Goal: Task Accomplishment & Management: Manage account settings

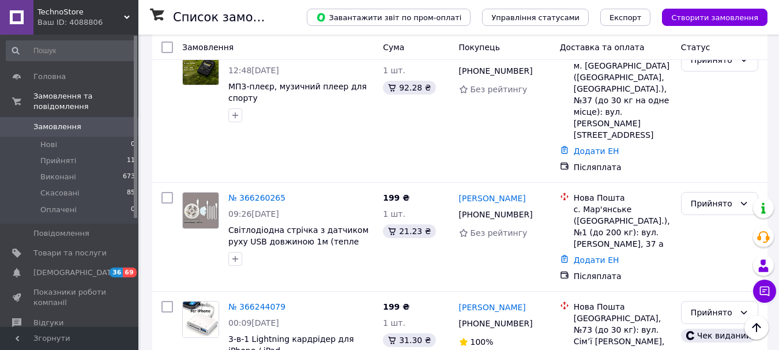
scroll to position [346, 0]
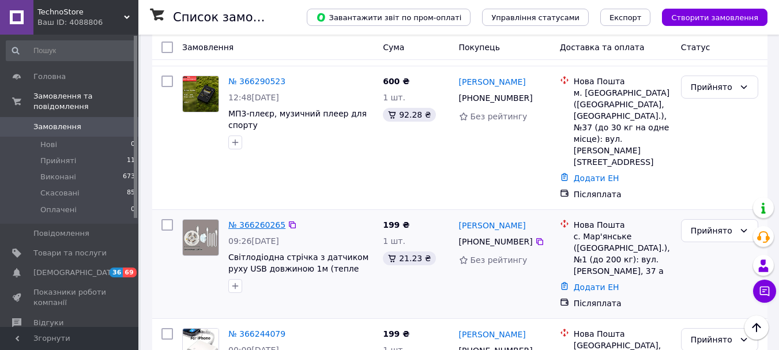
click at [242, 220] on link "№ 366260265" at bounding box center [256, 224] width 57 height 9
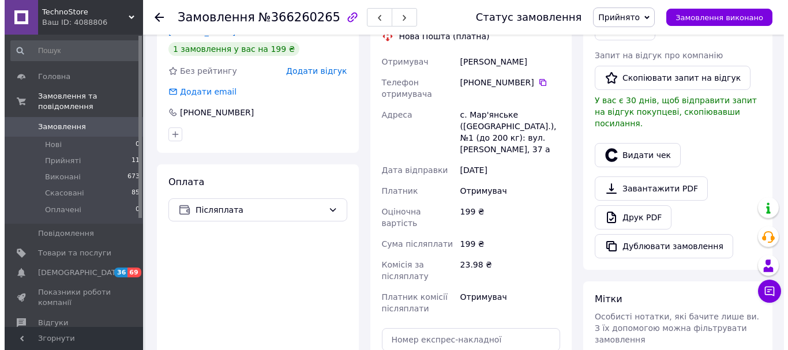
scroll to position [288, 0]
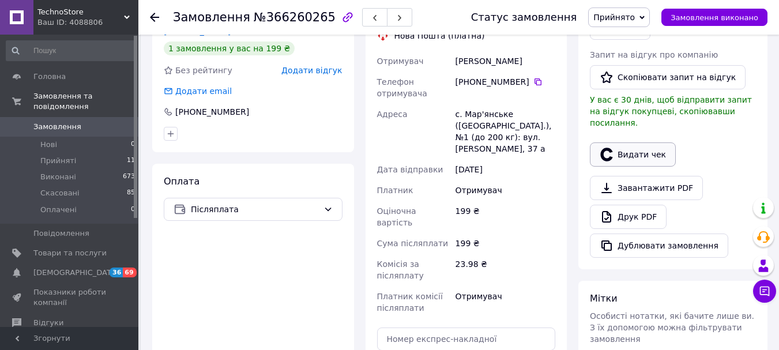
click at [634, 146] on button "Видати чек" at bounding box center [633, 154] width 86 height 24
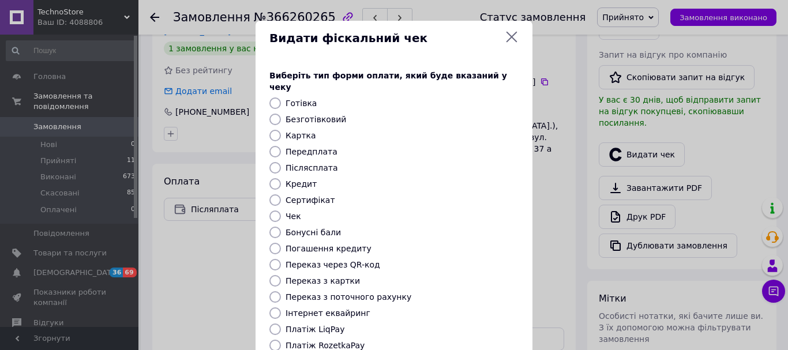
click at [316, 163] on label "Післясплата" at bounding box center [311, 167] width 52 height 9
click at [281, 162] on input "Післясплата" at bounding box center [275, 168] width 12 height 12
radio input "true"
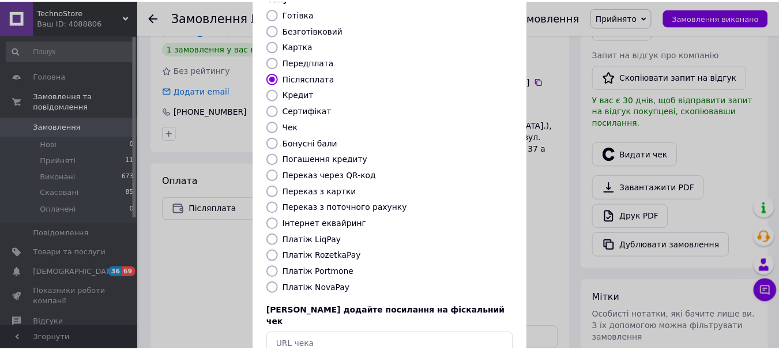
scroll to position [145, 0]
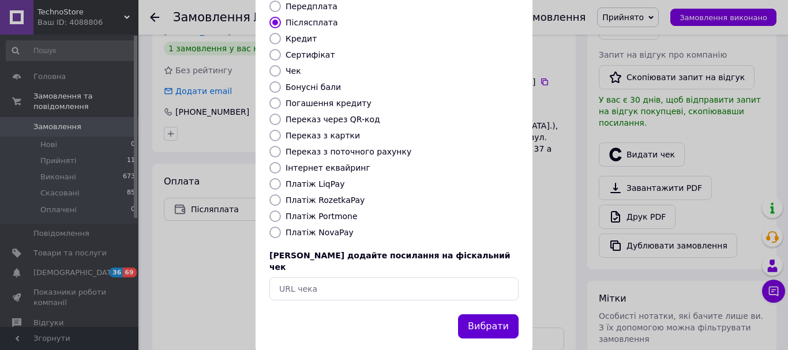
click at [495, 314] on button "Вибрати" at bounding box center [488, 326] width 61 height 25
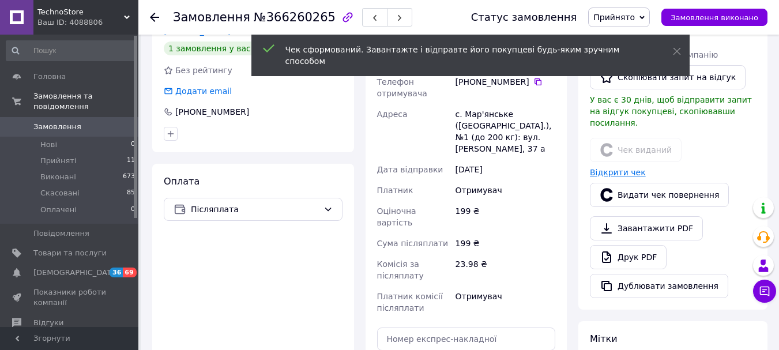
click at [608, 168] on link "Відкрити чек" at bounding box center [618, 172] width 56 height 9
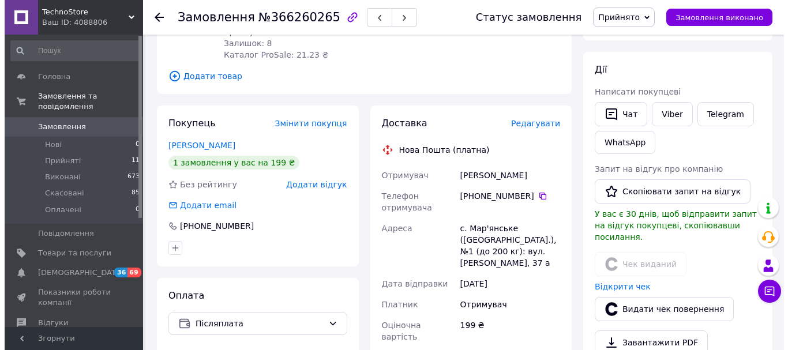
scroll to position [173, 0]
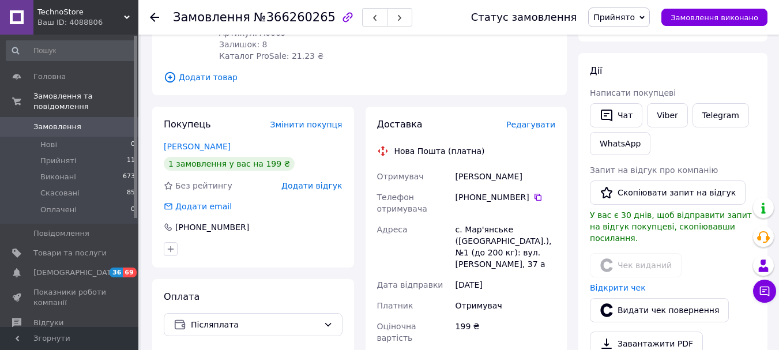
click at [534, 120] on span "Редагувати" at bounding box center [530, 124] width 49 height 9
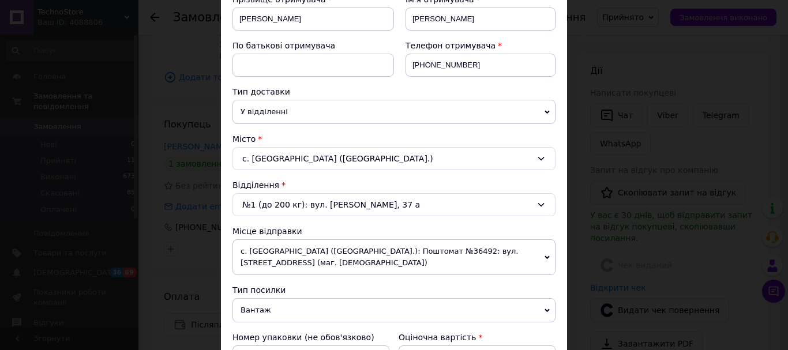
scroll to position [231, 0]
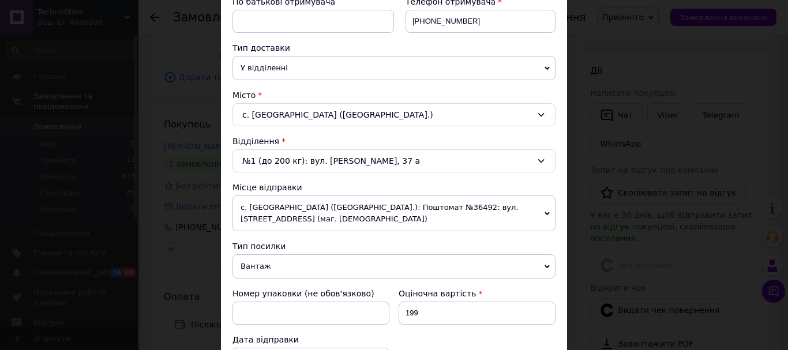
click at [354, 207] on span "с. [GEOGRAPHIC_DATA] ([GEOGRAPHIC_DATA].): Поштомат №36492: вул. [STREET_ADDRES…" at bounding box center [393, 213] width 323 height 36
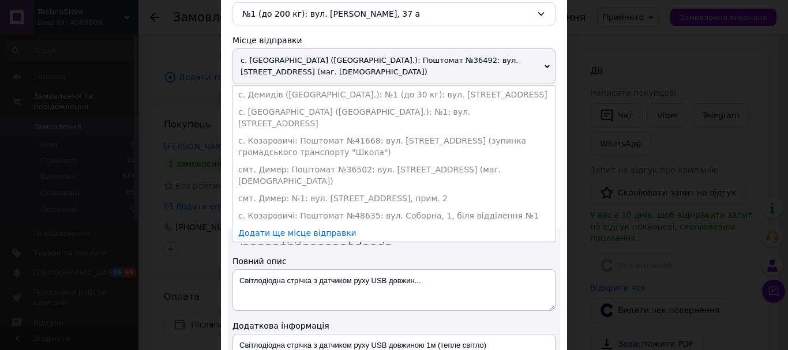
scroll to position [404, 0]
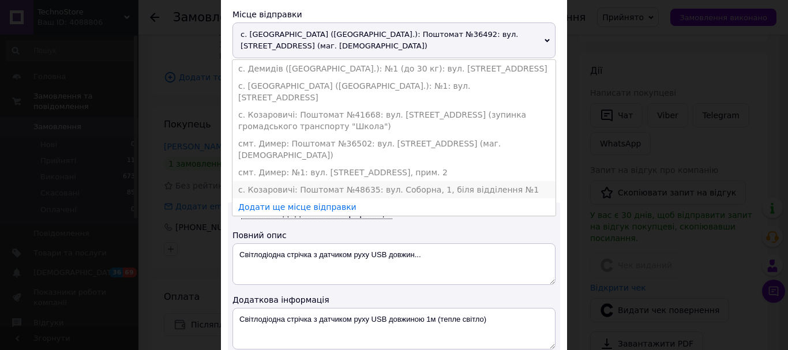
click at [349, 181] on li "с. Козаровичі: Поштомат №48635: вул. Соборна, 1, біля відділення №1" at bounding box center [393, 189] width 323 height 17
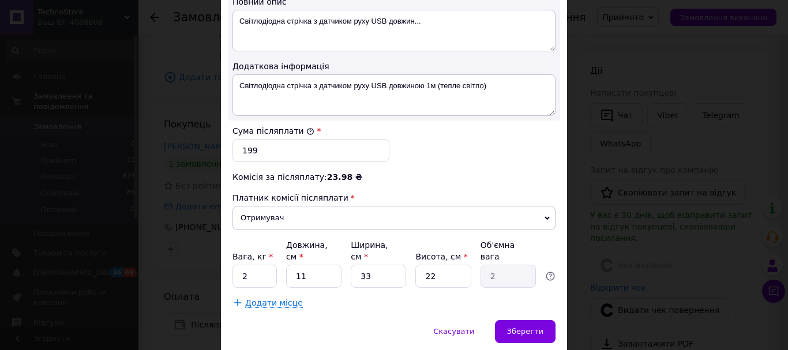
scroll to position [634, 0]
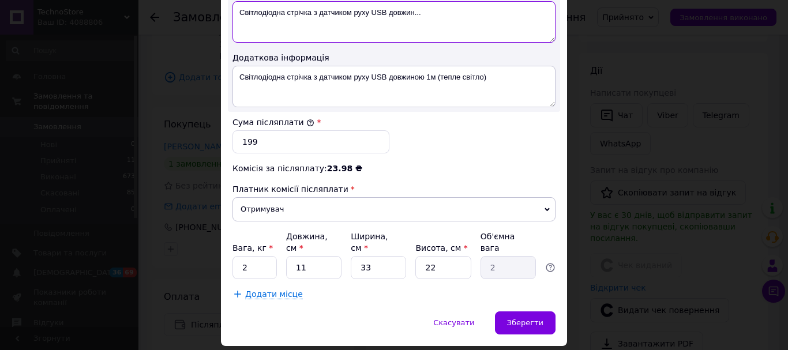
click at [475, 27] on textarea "Світлодіодна стрічка з датчиком руху USB довжин..." at bounding box center [393, 22] width 323 height 42
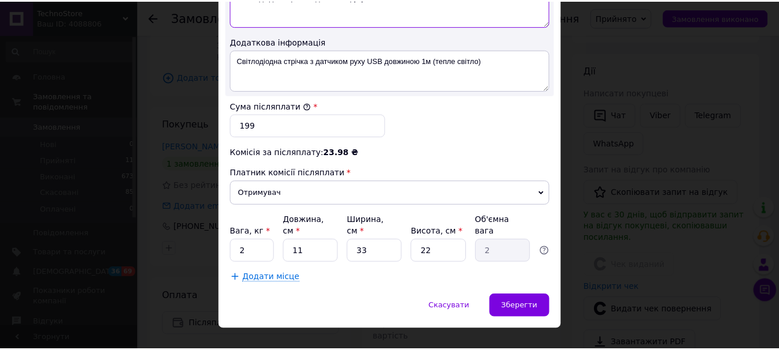
scroll to position [659, 0]
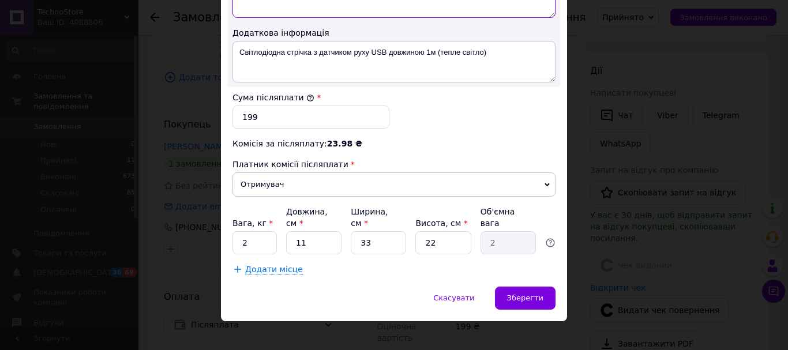
type textarea "Світлодіодна стрічка з датчиком руху USB"
click at [257, 231] on input "2" at bounding box center [254, 242] width 44 height 23
type input "1"
click at [319, 231] on input "11" at bounding box center [313, 242] width 55 height 23
type input "1"
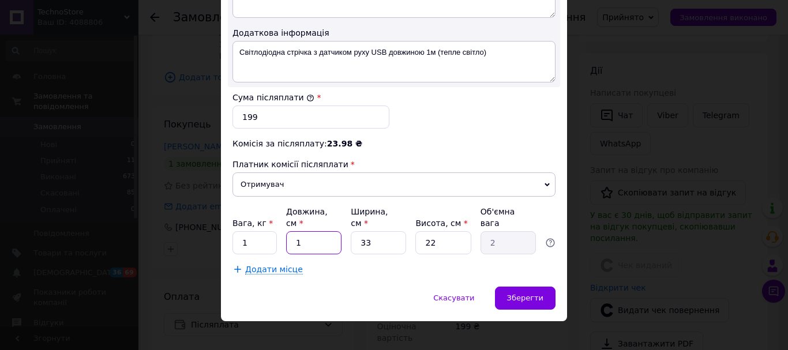
type input "0.18"
type input "18"
type input "3.27"
type input "18"
type input "1"
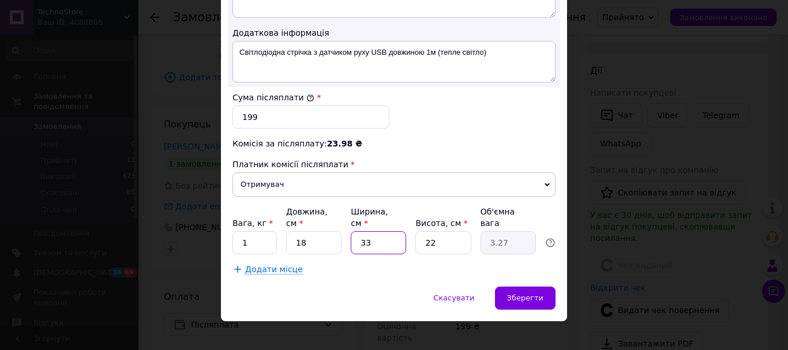
type input "0.1"
type input "15"
type input "1.49"
type input "15"
type input "4"
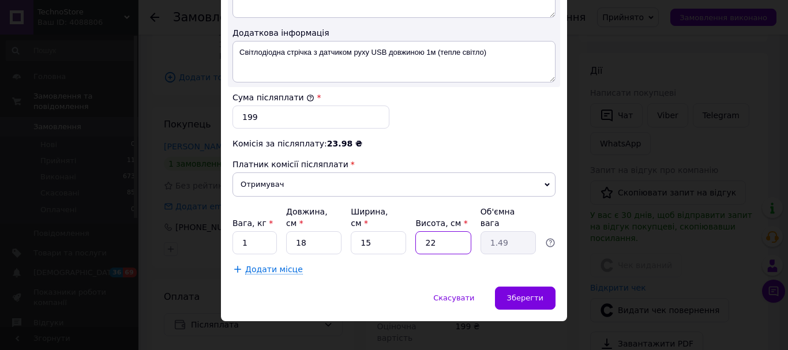
type input "0.27"
type input "4"
click at [536, 293] on span "Зберегти" at bounding box center [525, 297] width 36 height 9
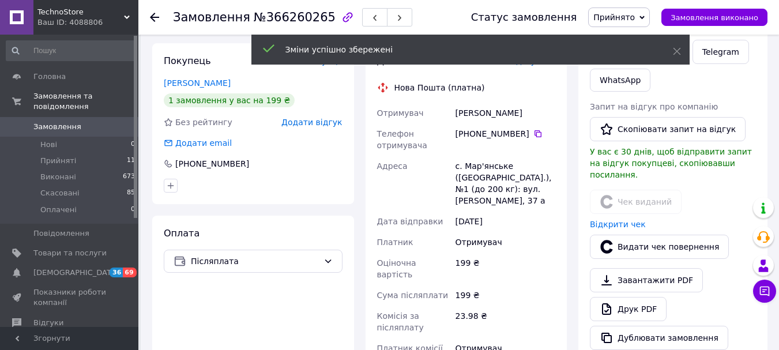
scroll to position [404, 0]
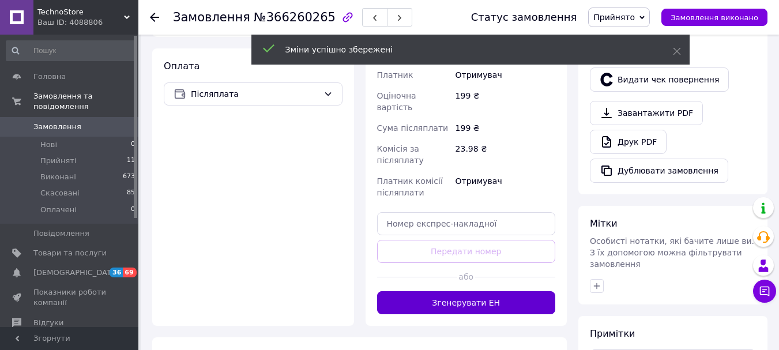
click at [472, 291] on button "Згенерувати ЕН" at bounding box center [466, 302] width 179 height 23
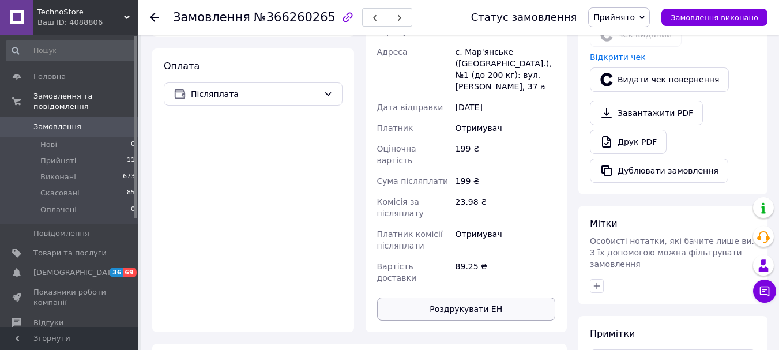
click at [462, 298] on button "Роздрукувати ЕН" at bounding box center [466, 309] width 179 height 23
click at [155, 20] on icon at bounding box center [154, 17] width 9 height 9
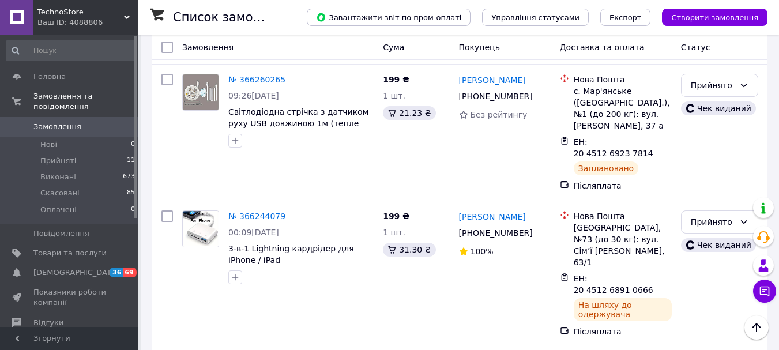
scroll to position [461, 0]
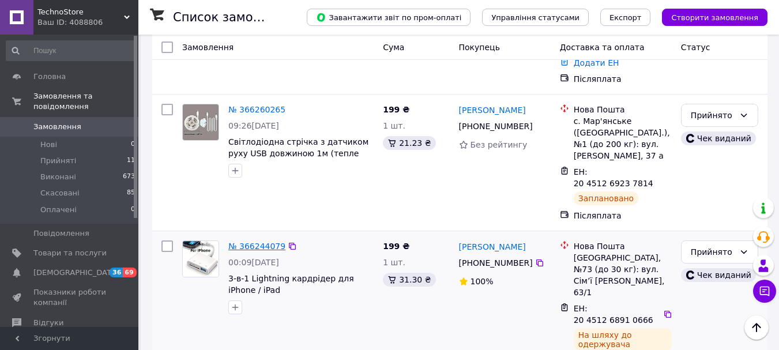
click at [257, 242] on link "№ 366244079" at bounding box center [256, 246] width 57 height 9
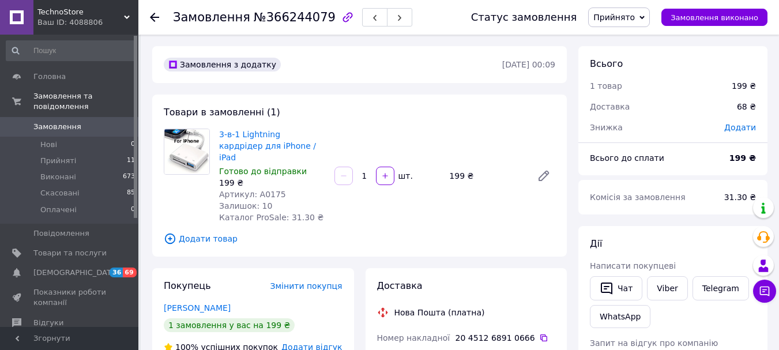
click at [156, 18] on icon at bounding box center [154, 17] width 9 height 9
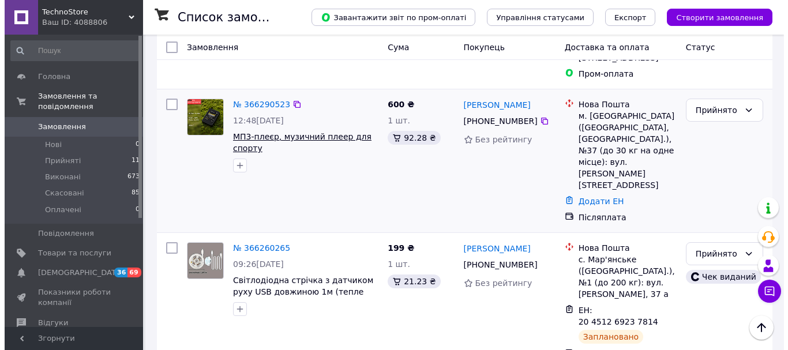
scroll to position [173, 0]
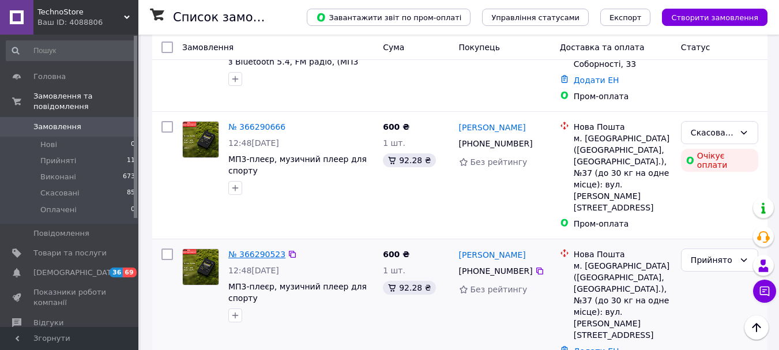
click at [263, 250] on link "№ 366290523" at bounding box center [256, 254] width 57 height 9
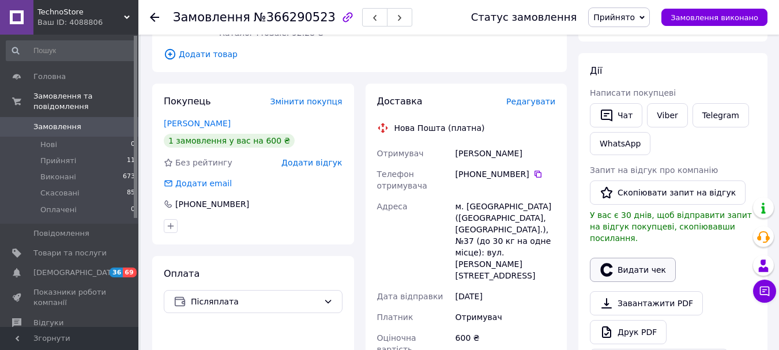
click at [636, 262] on button "Видати чек" at bounding box center [633, 270] width 86 height 24
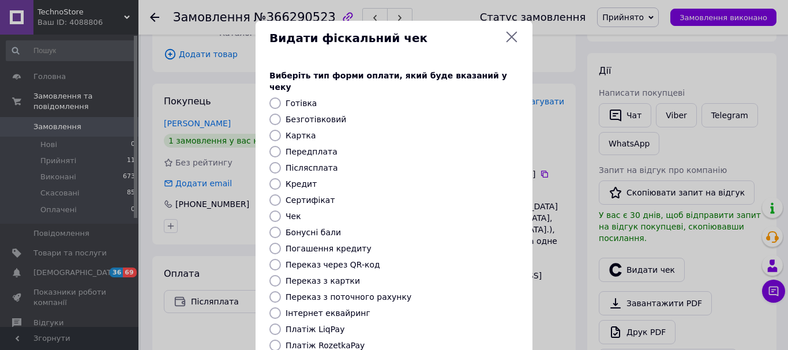
click at [310, 163] on label "Післясплата" at bounding box center [311, 167] width 52 height 9
click at [281, 162] on input "Післясплата" at bounding box center [275, 168] width 12 height 12
radio input "true"
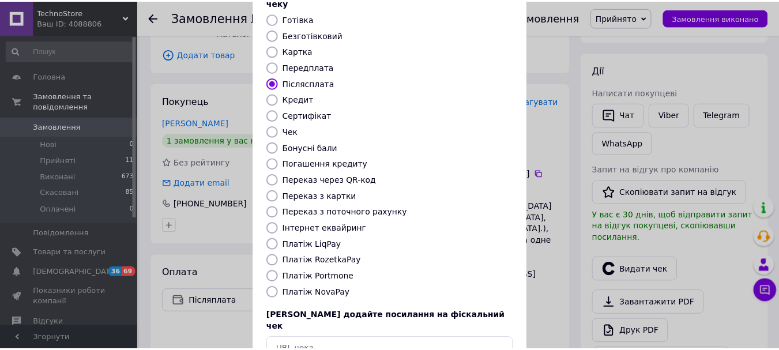
scroll to position [145, 0]
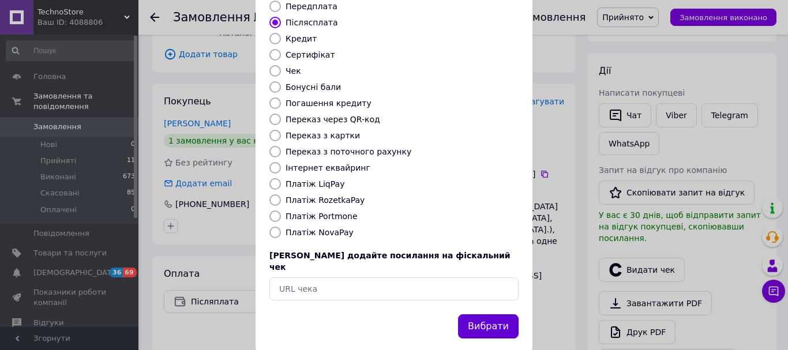
click at [494, 314] on button "Вибрати" at bounding box center [488, 326] width 61 height 25
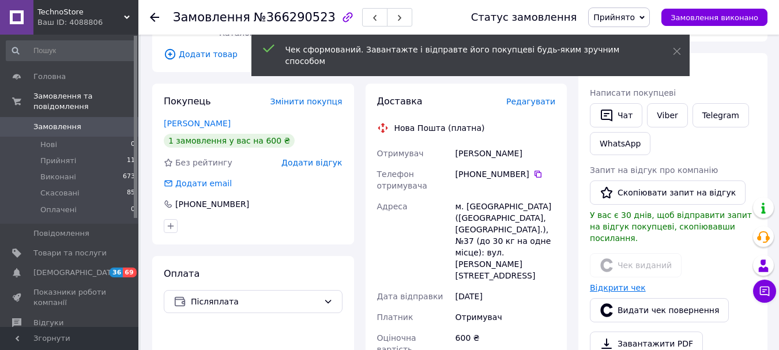
click at [614, 283] on link "Відкрити чек" at bounding box center [618, 287] width 56 height 9
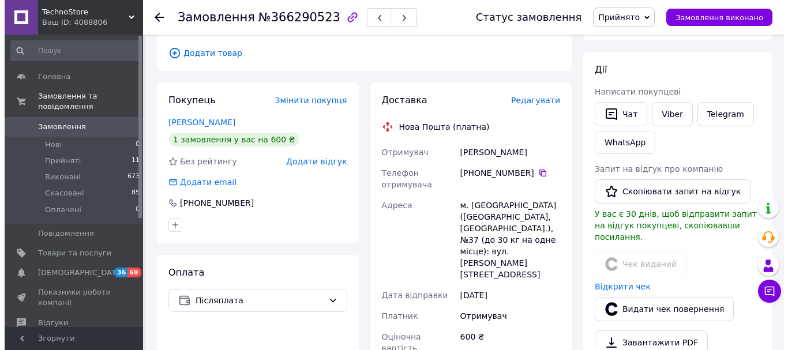
scroll to position [173, 0]
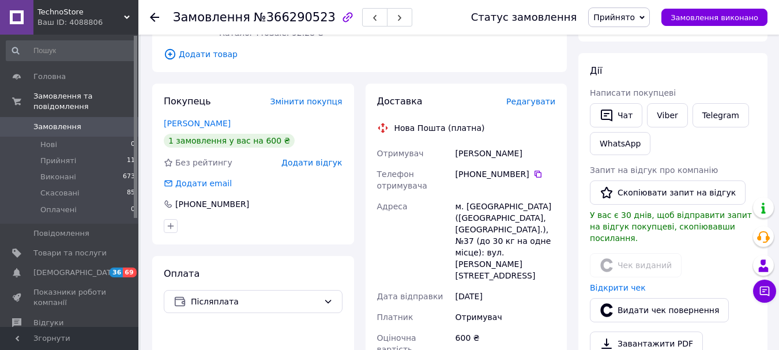
click at [525, 101] on span "Редагувати" at bounding box center [530, 101] width 49 height 9
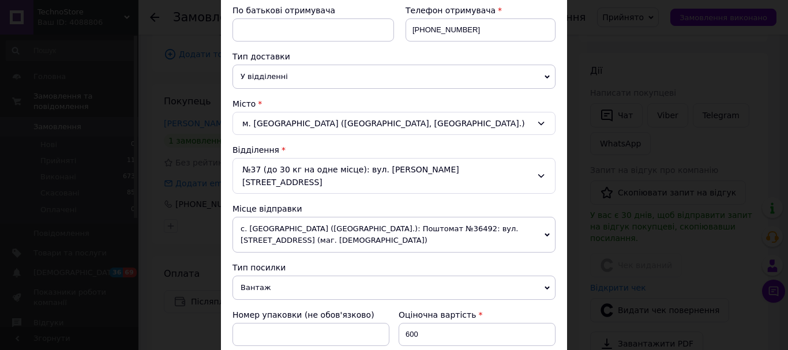
scroll to position [231, 0]
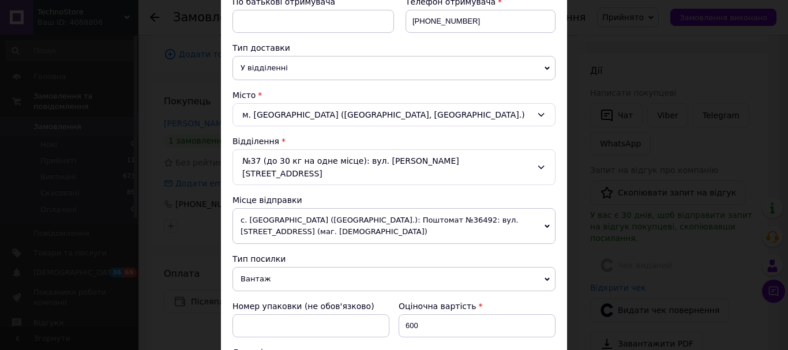
click at [395, 208] on span "с. [GEOGRAPHIC_DATA] ([GEOGRAPHIC_DATA].): Поштомат №36492: вул. [STREET_ADDRES…" at bounding box center [393, 226] width 323 height 36
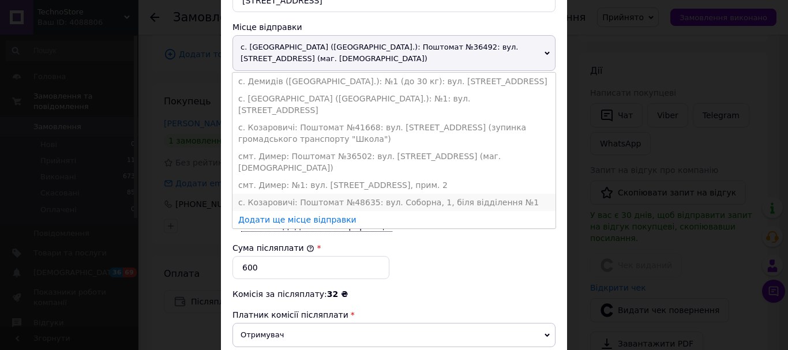
click at [327, 194] on li "с. Козаровичі: Поштомат №48635: вул. Соборна, 1, біля відділення №1" at bounding box center [393, 202] width 323 height 17
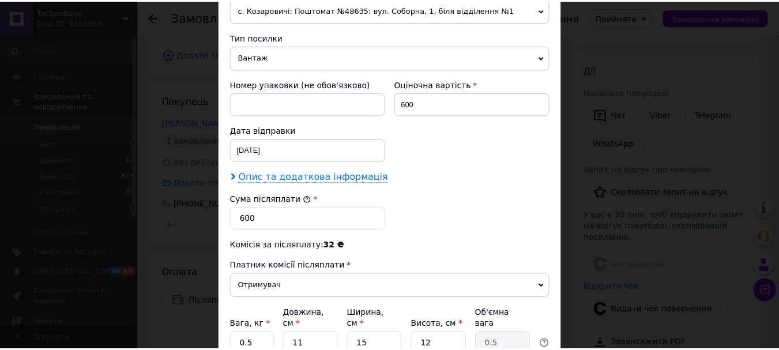
scroll to position [530, 0]
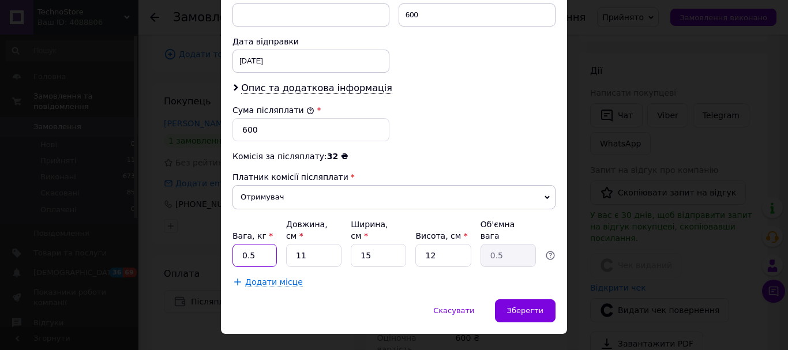
click at [259, 244] on input "0.5" at bounding box center [254, 255] width 44 height 23
type input "0"
type input "1"
type input "0.1"
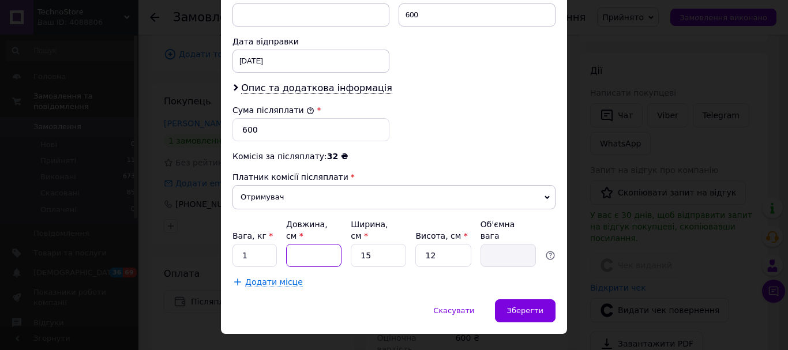
type input "2"
type input "0.1"
type input "20"
type input "0.9"
type input "20"
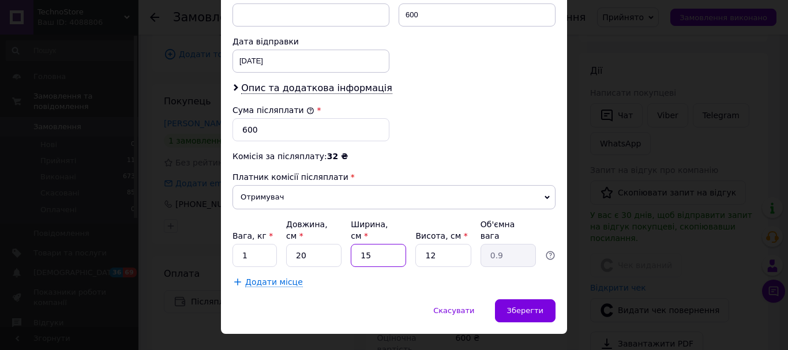
type input "1"
type input "0.1"
type input "18"
type input "1.08"
type input "18"
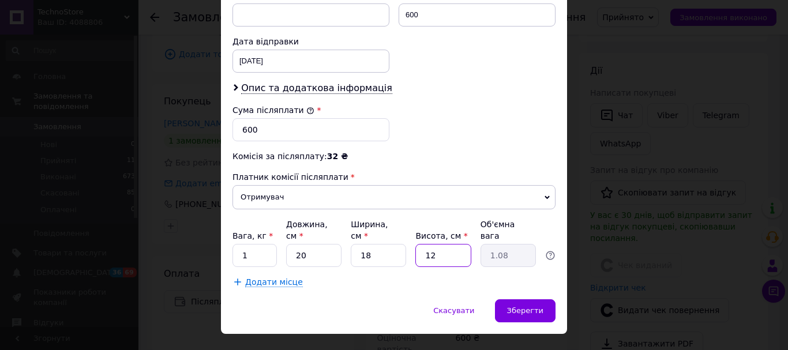
type input "5"
type input "0.45"
type input "5"
click at [529, 306] on span "Зберегти" at bounding box center [525, 310] width 36 height 9
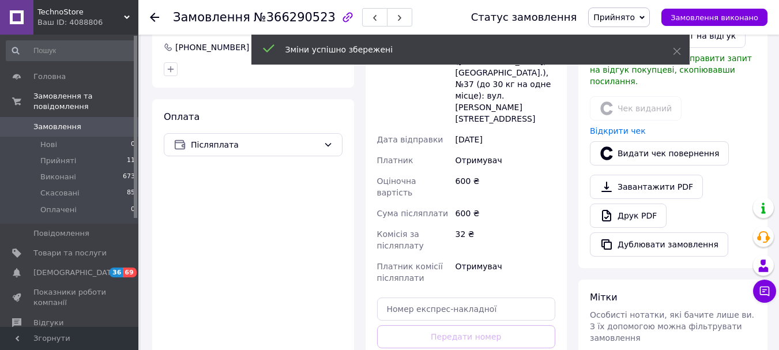
scroll to position [346, 0]
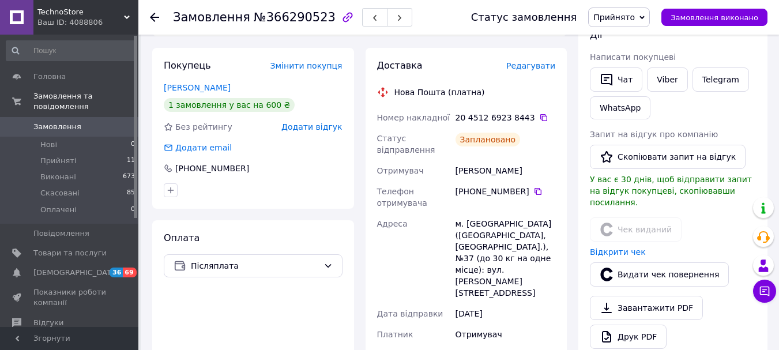
scroll to position [0, 0]
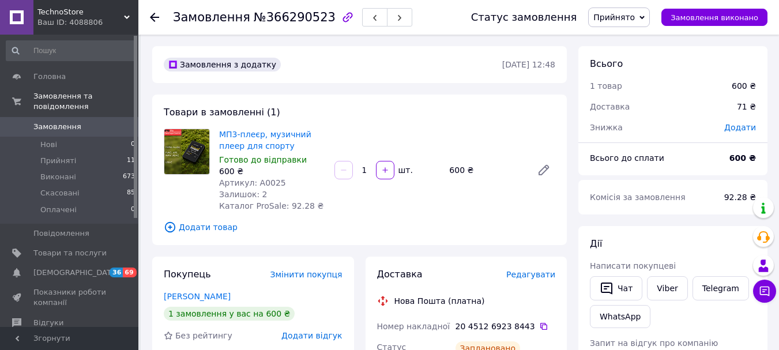
click at [156, 16] on icon at bounding box center [154, 17] width 9 height 9
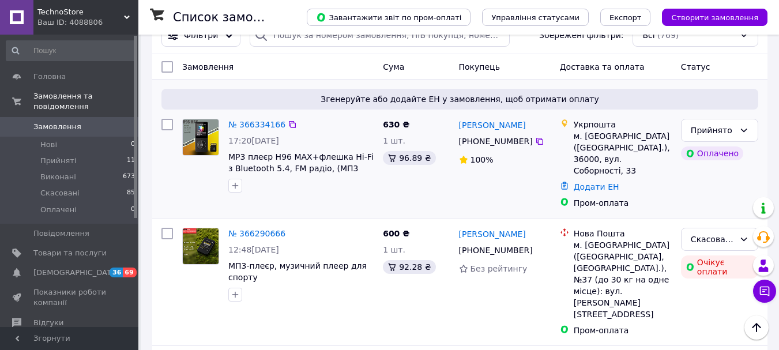
scroll to position [58, 0]
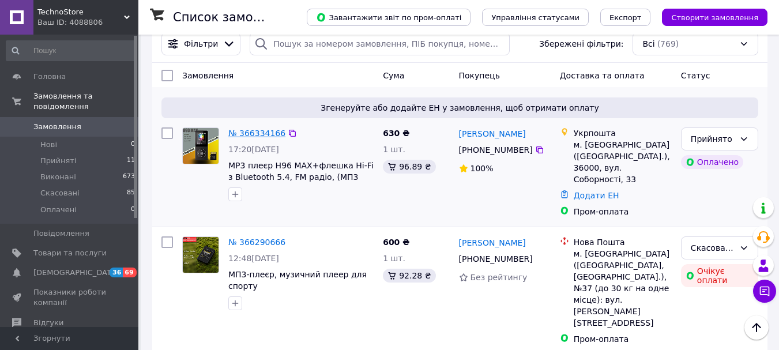
click at [253, 130] on link "№ 366334166" at bounding box center [256, 133] width 57 height 9
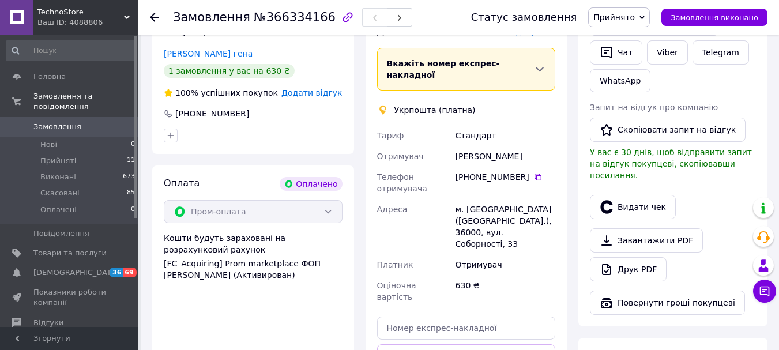
scroll to position [577, 0]
click at [626, 194] on button "Видати чек" at bounding box center [633, 206] width 86 height 24
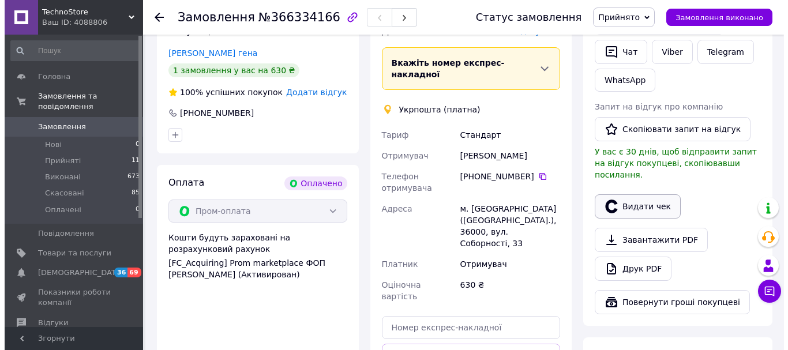
scroll to position [565, 0]
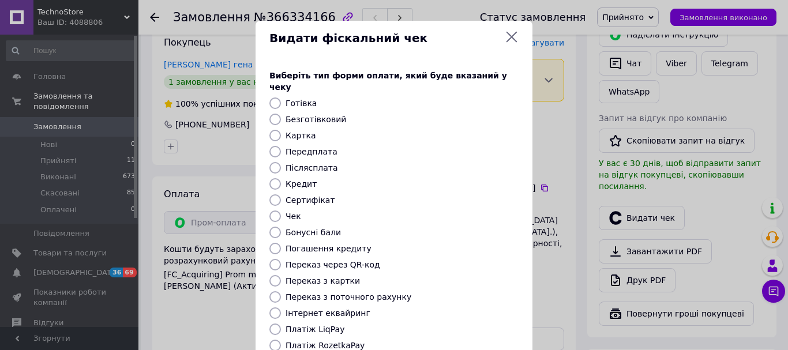
click at [314, 115] on label "Безготівковий" at bounding box center [315, 119] width 61 height 9
click at [281, 114] on input "Безготівковий" at bounding box center [275, 120] width 12 height 12
radio input "true"
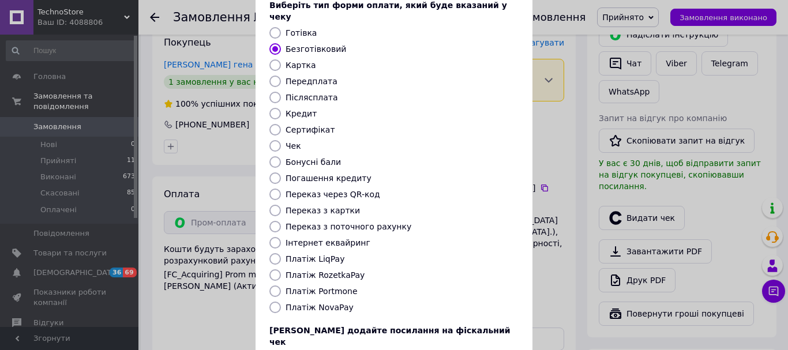
scroll to position [145, 0]
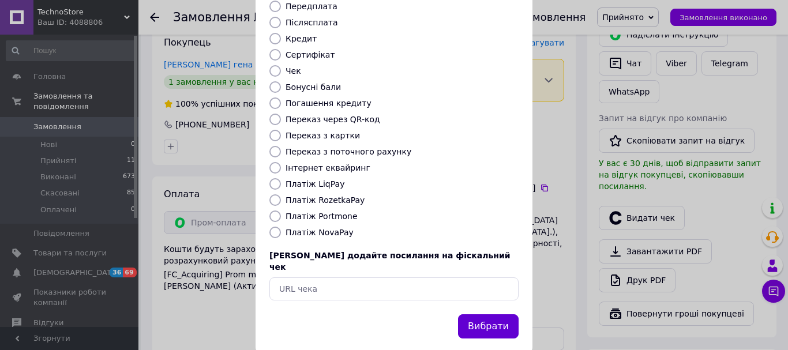
click at [498, 314] on button "Вибрати" at bounding box center [488, 326] width 61 height 25
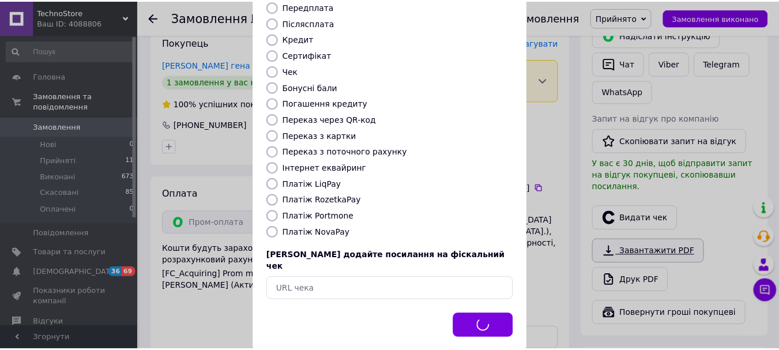
scroll to position [577, 0]
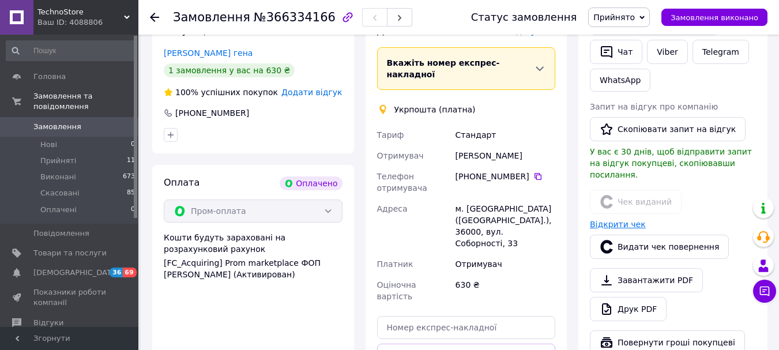
click at [612, 220] on link "Відкрити чек" at bounding box center [618, 224] width 56 height 9
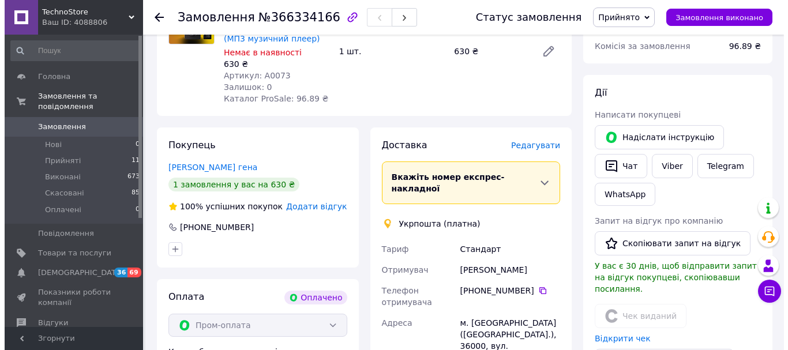
scroll to position [461, 0]
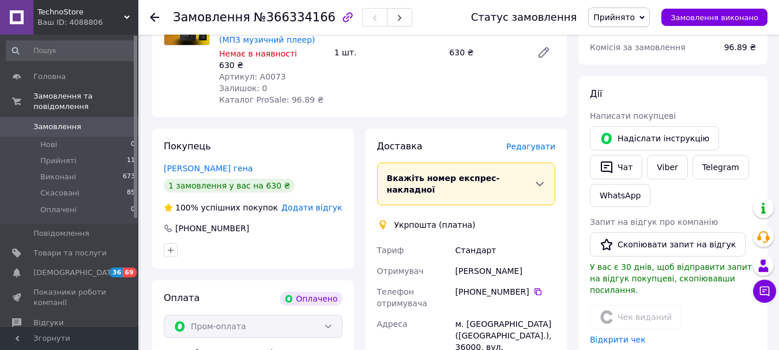
click at [541, 142] on span "Редагувати" at bounding box center [530, 146] width 49 height 9
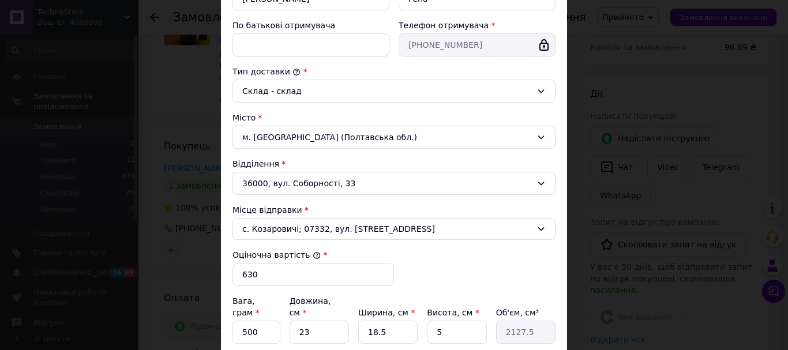
scroll to position [288, 0]
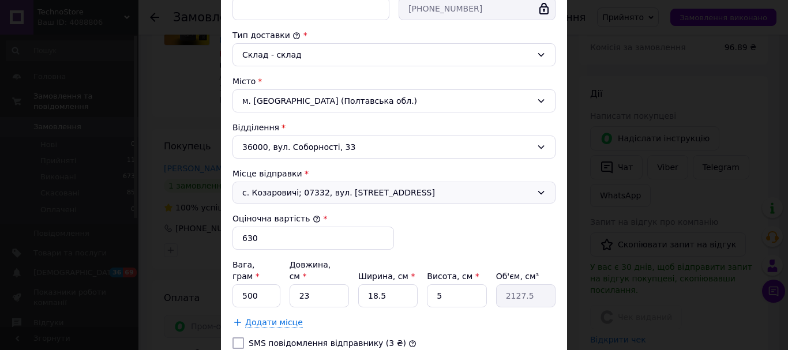
click at [349, 192] on span "с. Козаровичі; 07332, вул. [STREET_ADDRESS]" at bounding box center [386, 193] width 289 height 12
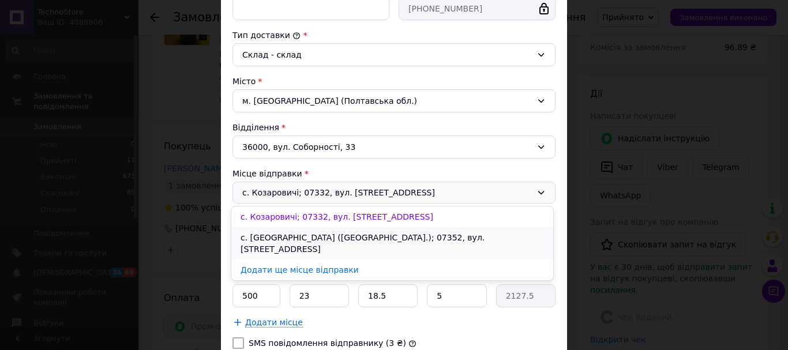
click at [305, 237] on li "с. [GEOGRAPHIC_DATA] ([GEOGRAPHIC_DATA].); 07352, вул. [STREET_ADDRESS]" at bounding box center [392, 243] width 322 height 32
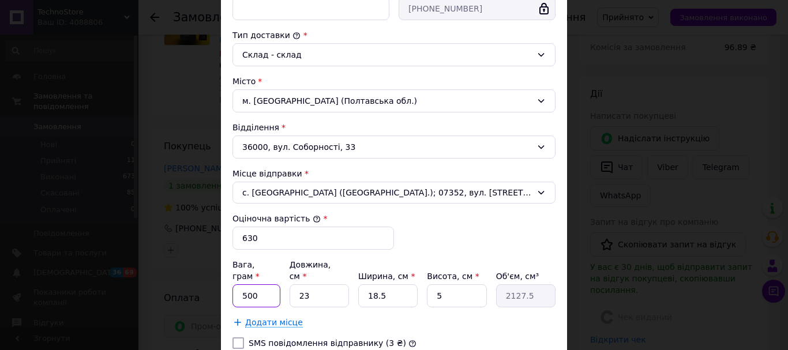
click at [259, 284] on input "500" at bounding box center [256, 295] width 48 height 23
type input "5"
type input "100"
click at [330, 286] on input "23" at bounding box center [318, 295] width 59 height 23
type input "2"
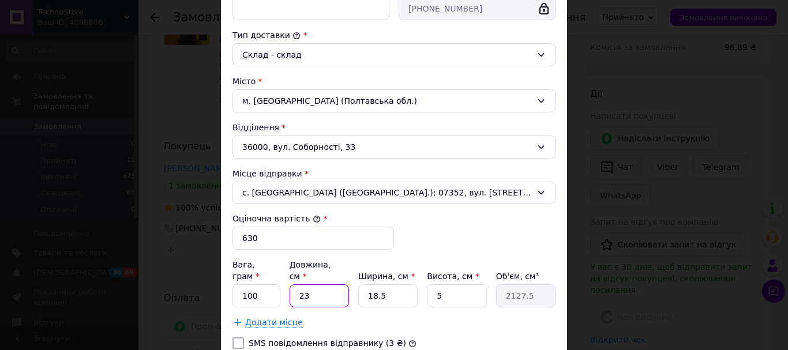
type input "185"
type input "24"
type input "2220"
type input "24"
type input "2"
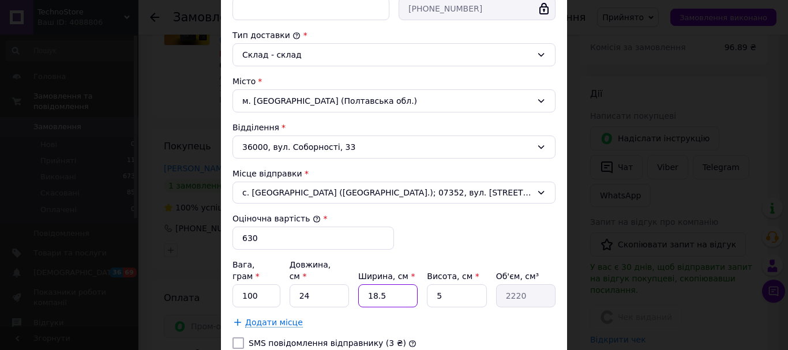
type input "240"
type input "22"
type input "2640"
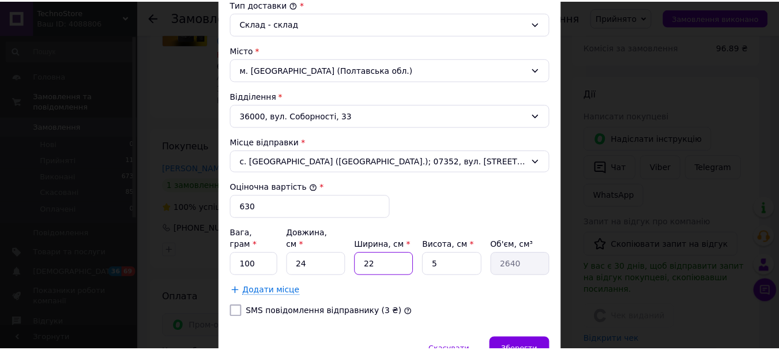
scroll to position [371, 0]
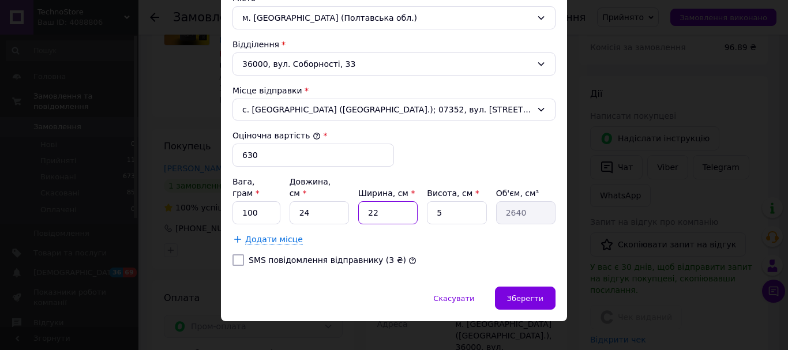
type input "22"
click at [533, 294] on span "Зберегти" at bounding box center [525, 298] width 36 height 9
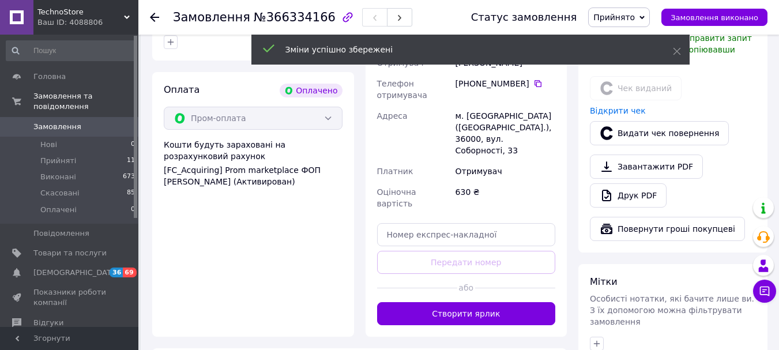
scroll to position [807, 0]
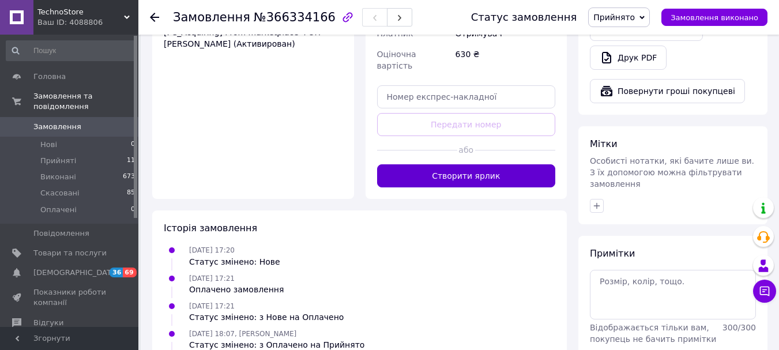
click at [471, 164] on button "Створити ярлик" at bounding box center [466, 175] width 179 height 23
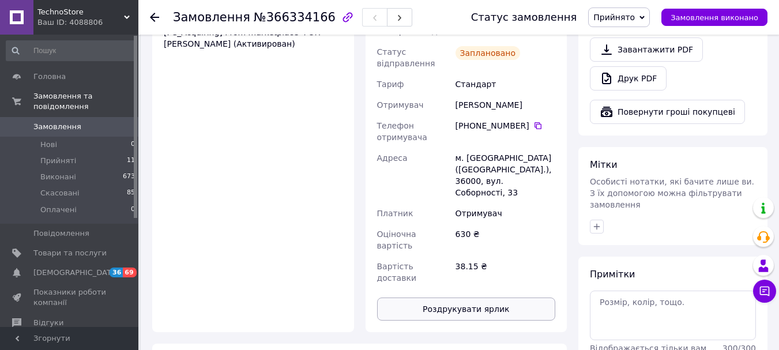
click at [453, 298] on button "Роздрукувати ярлик" at bounding box center [466, 309] width 179 height 23
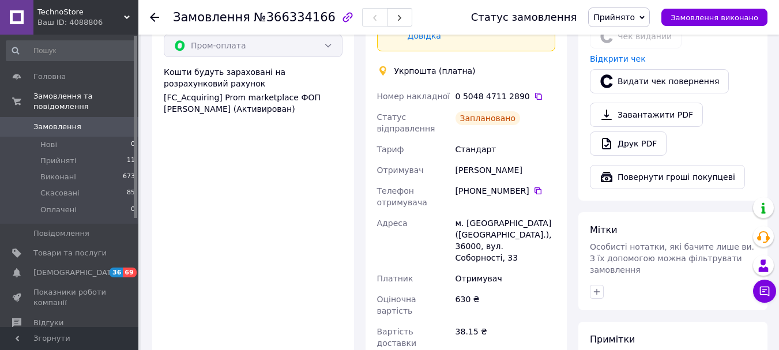
scroll to position [519, 0]
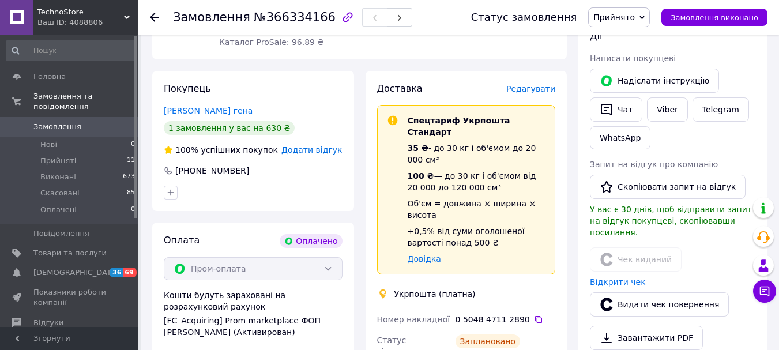
click at [150, 17] on use at bounding box center [154, 17] width 9 height 9
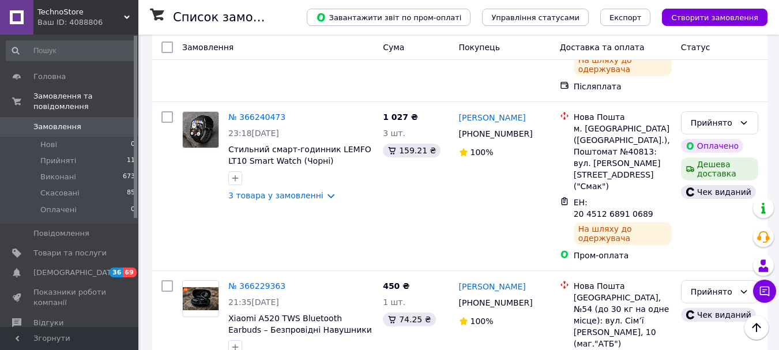
scroll to position [577, 0]
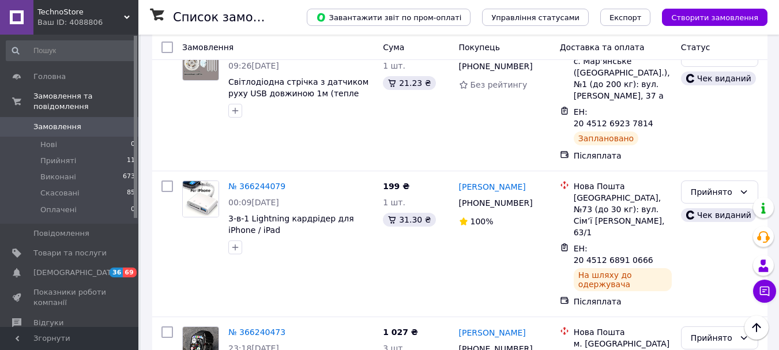
click at [75, 15] on span "TechnoStore" at bounding box center [80, 12] width 86 height 10
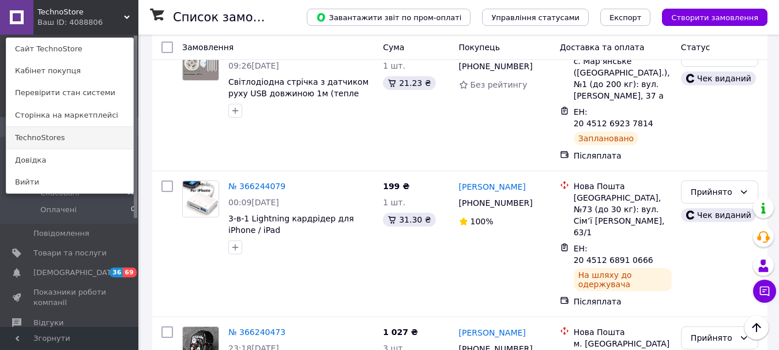
click at [57, 135] on link "TechnoStores" at bounding box center [69, 138] width 127 height 22
